Goal: Information Seeking & Learning: Learn about a topic

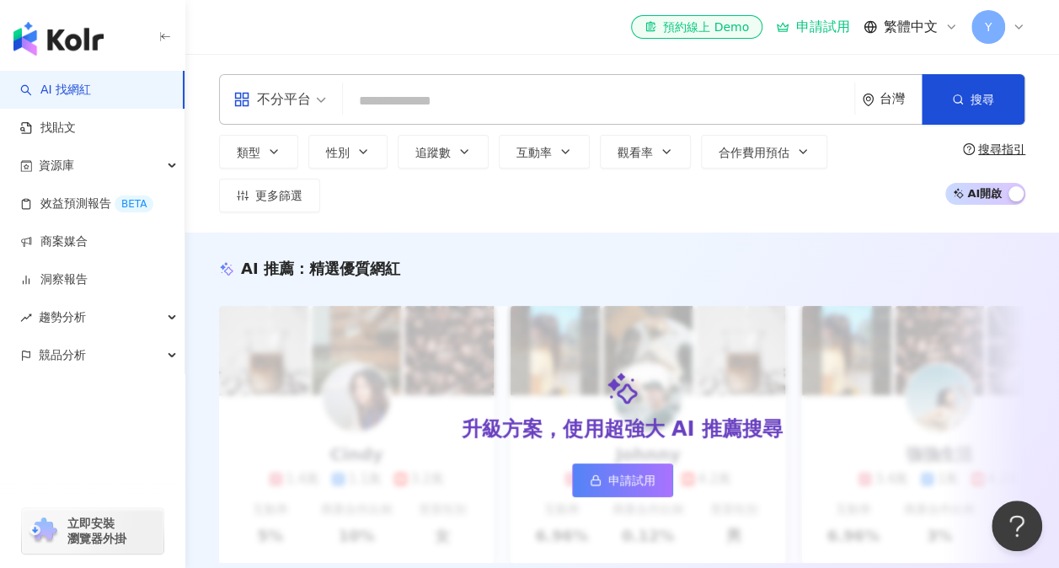
type input "******"
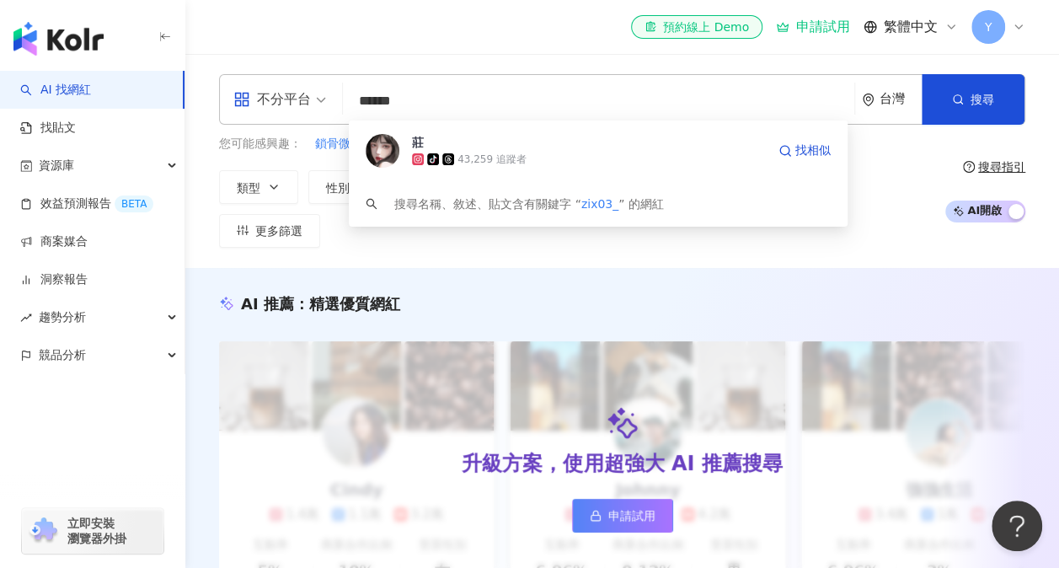
click at [450, 157] on icon at bounding box center [448, 159] width 8 height 8
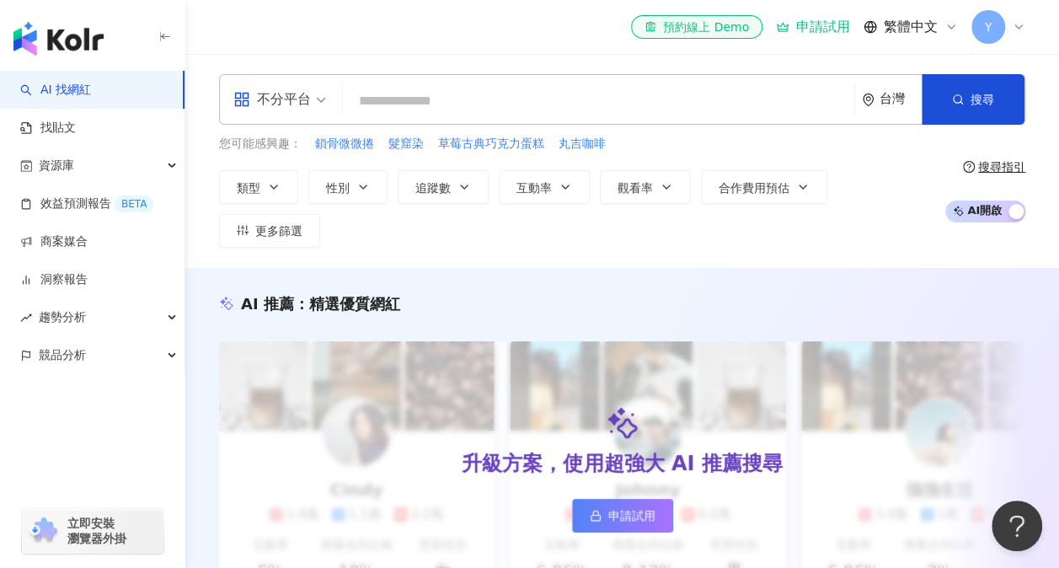
paste input "******"
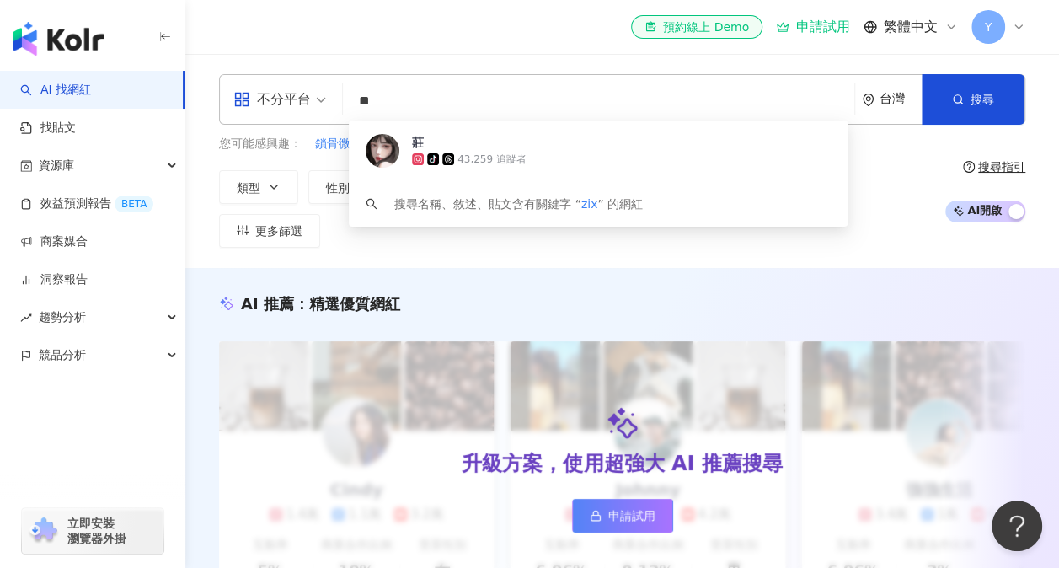
type input "*"
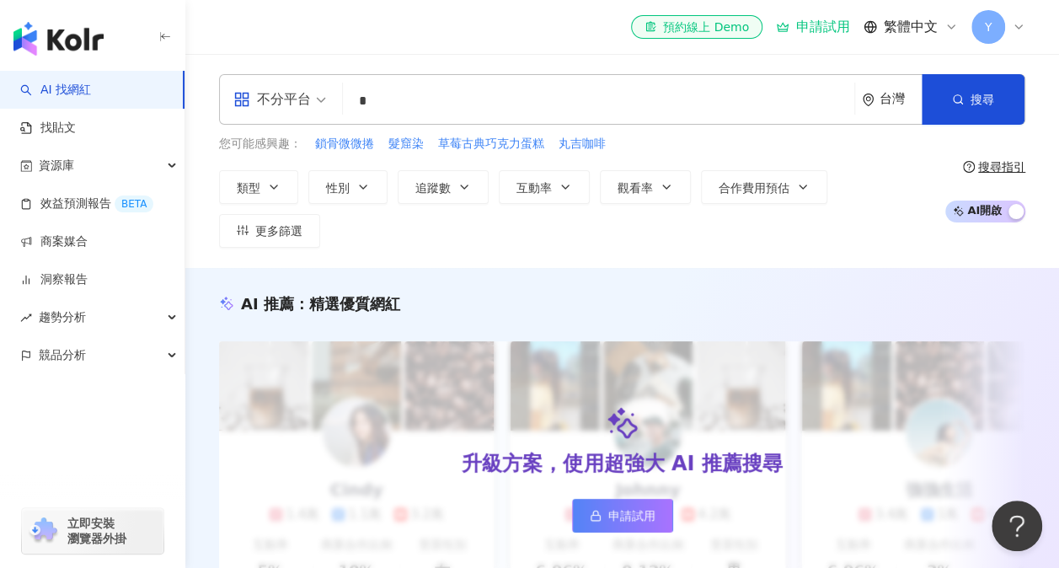
type input "*"
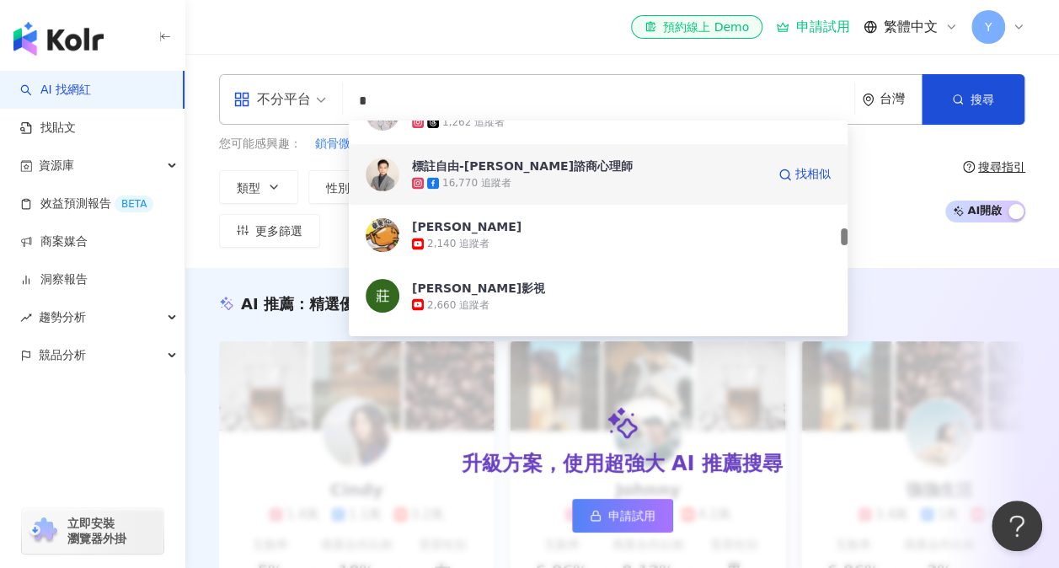
scroll to position [1769, 0]
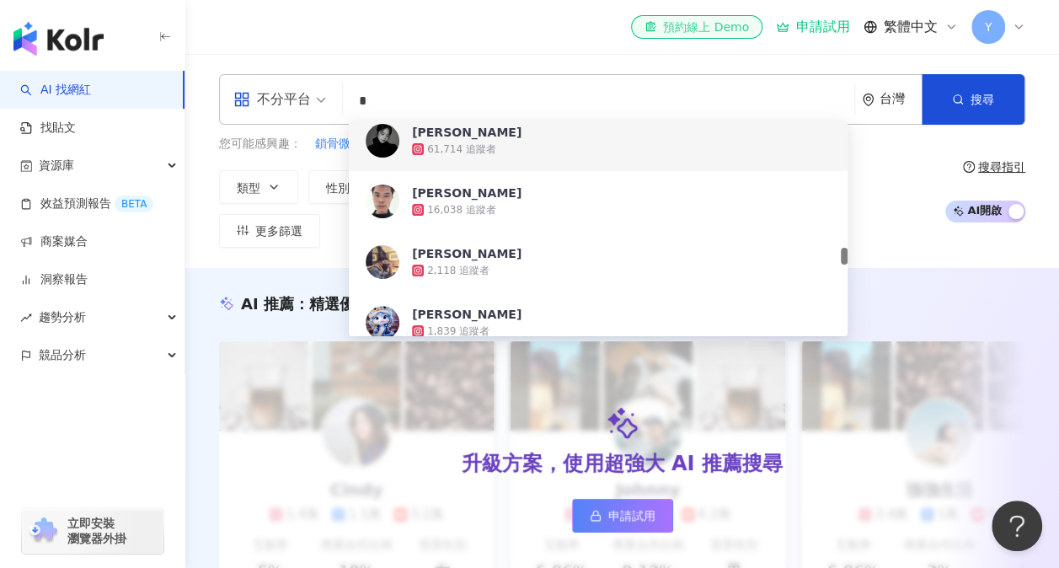
type input "*"
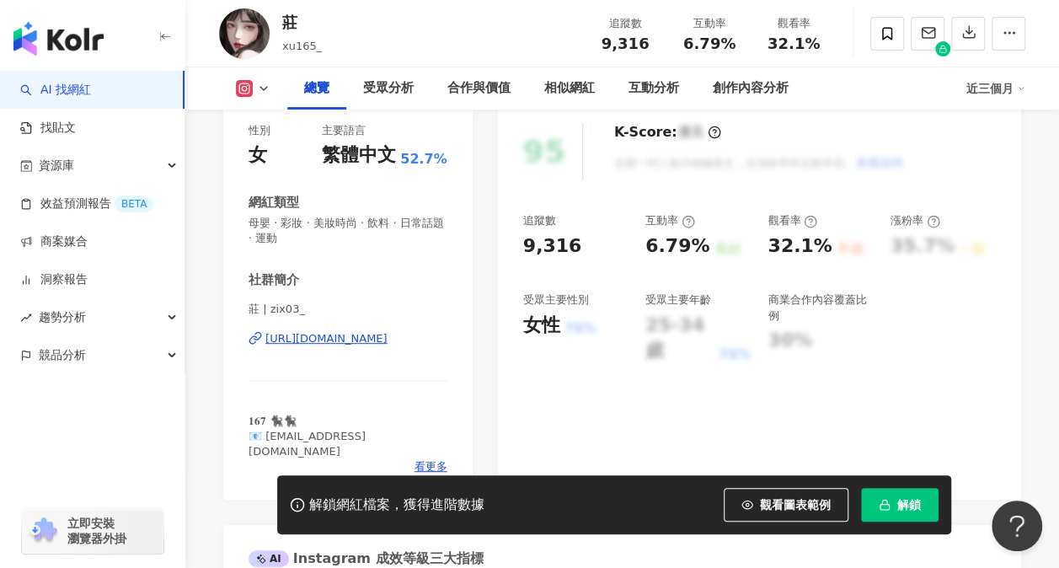
scroll to position [253, 0]
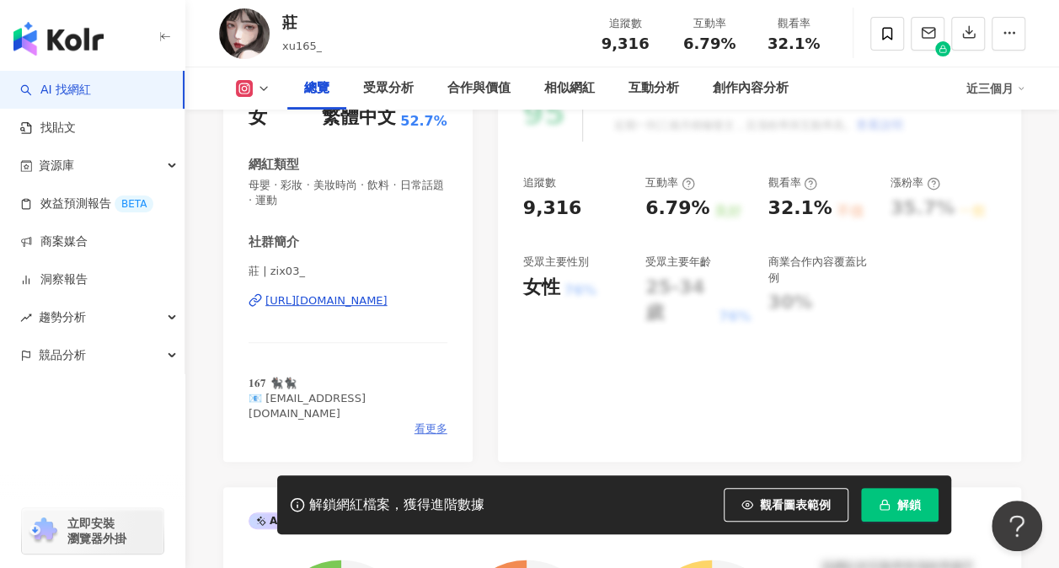
click at [421, 421] on span "看更多" at bounding box center [430, 428] width 33 height 15
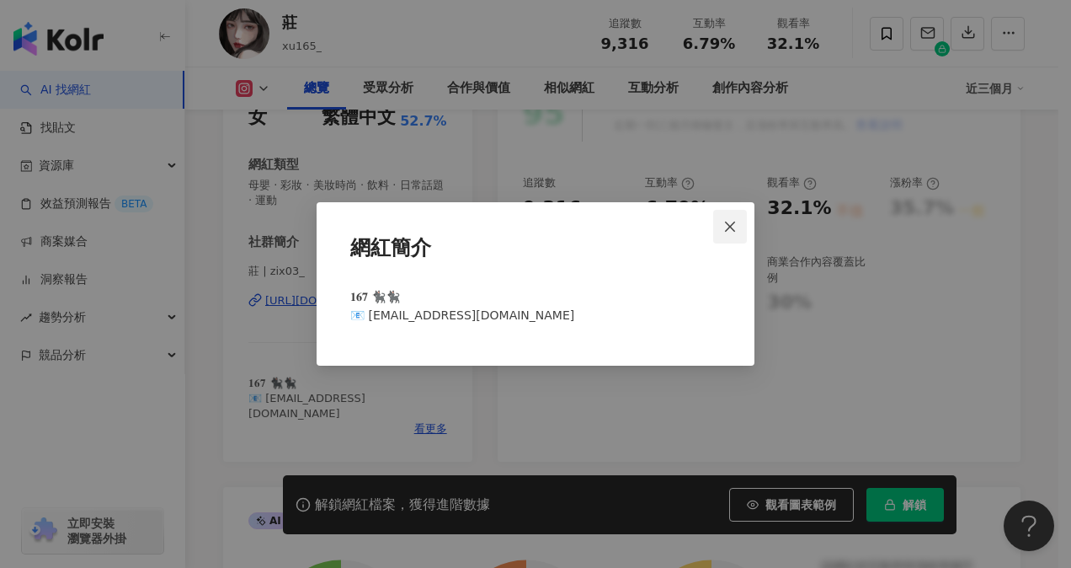
click at [730, 226] on icon "close" at bounding box center [730, 226] width 10 height 10
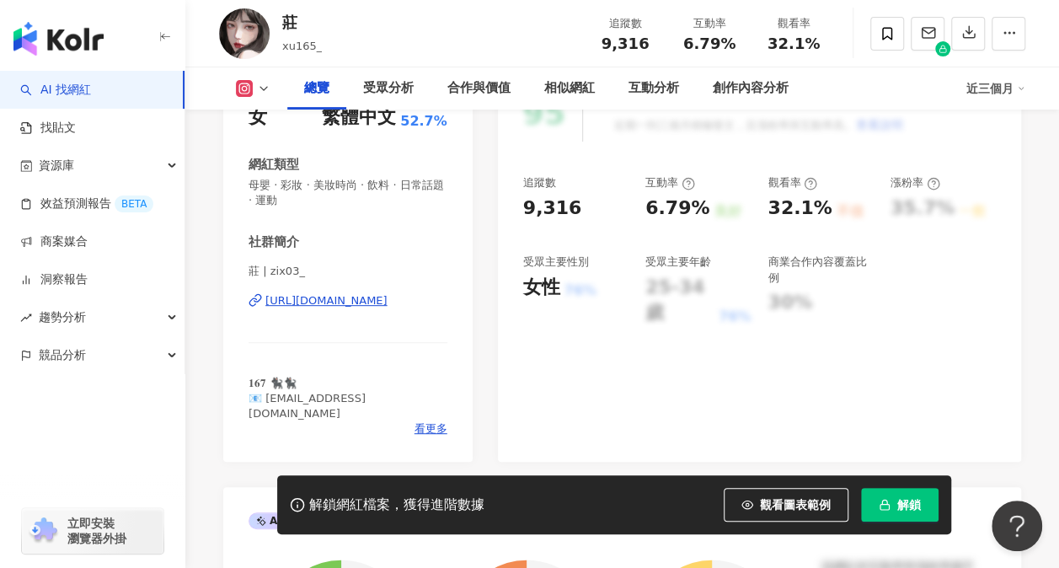
click at [387, 302] on div "https://www.instagram.com/zix03_/" at bounding box center [326, 300] width 122 height 15
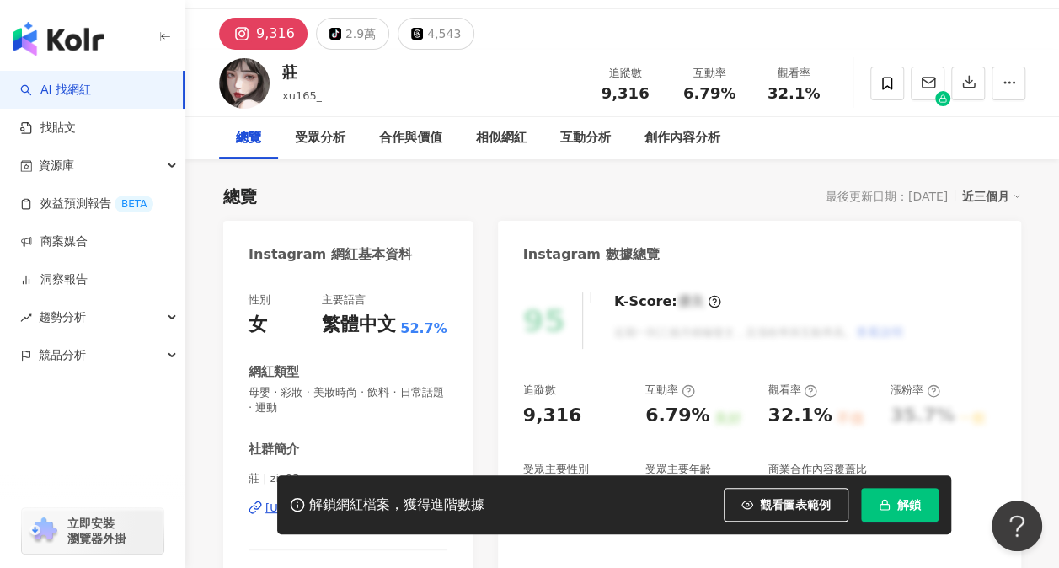
scroll to position [0, 0]
